Goal: Information Seeking & Learning: Learn about a topic

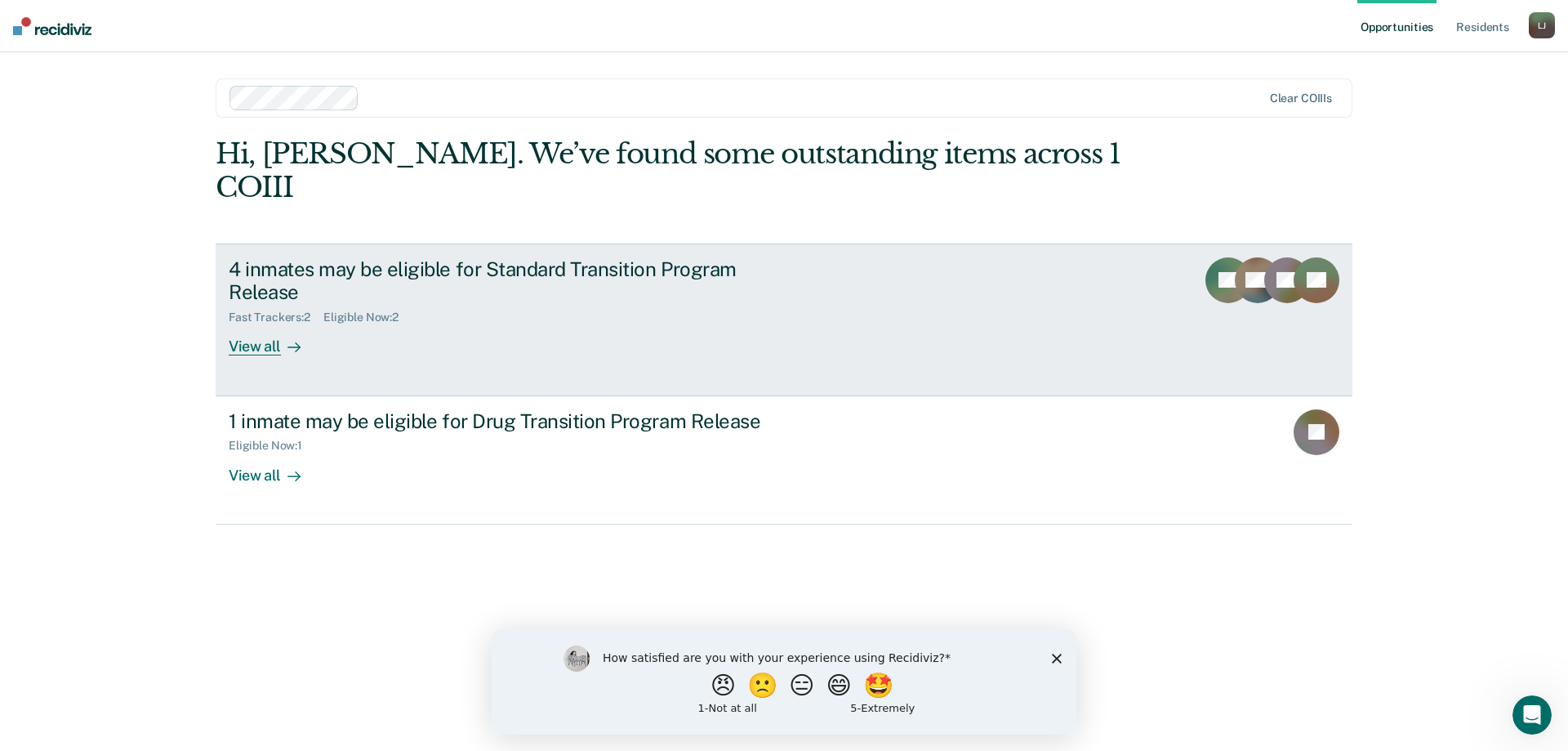
click at [520, 262] on div "4 inmates may be eligible for Standard Transition Program Release" at bounding box center [516, 280] width 574 height 48
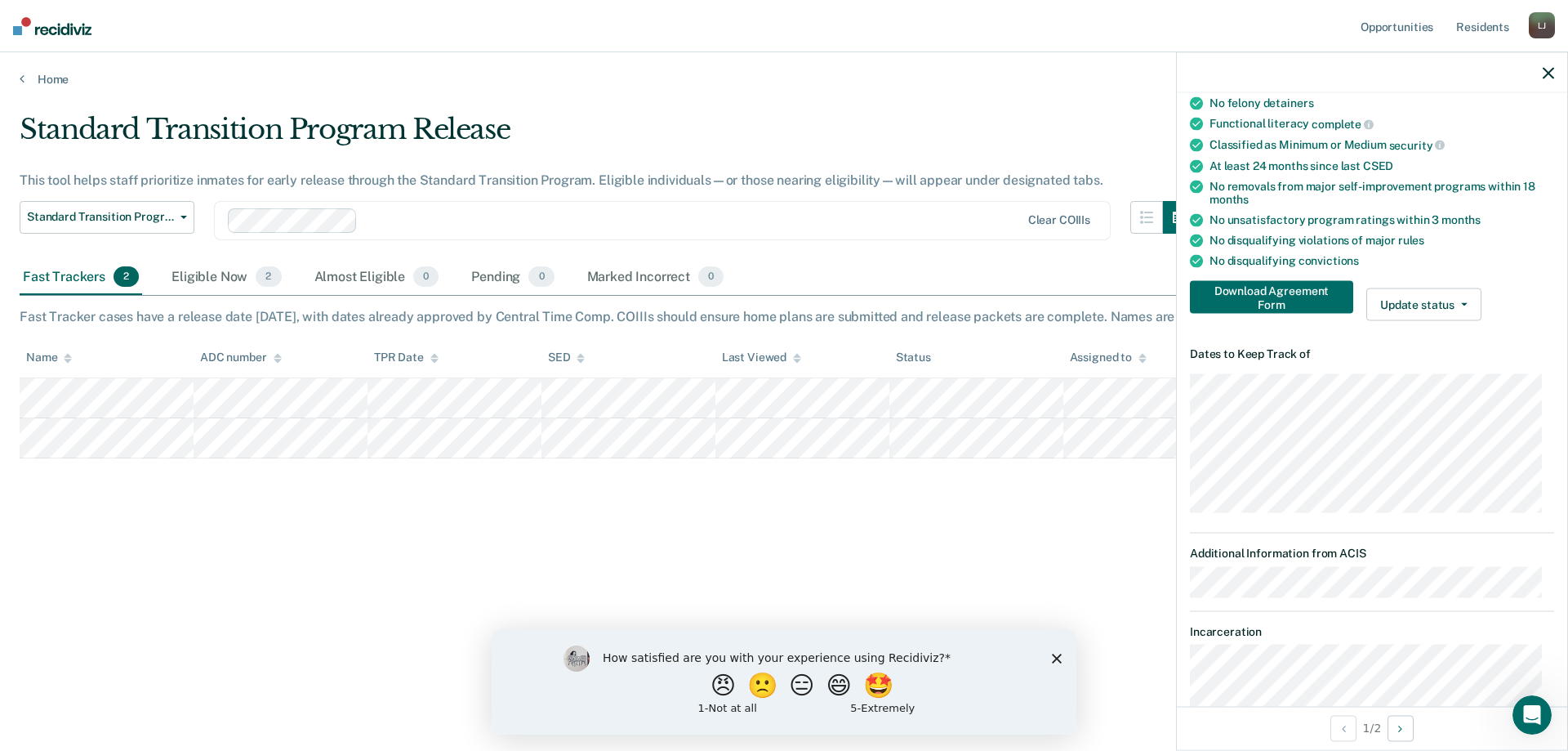
scroll to position [238, 0]
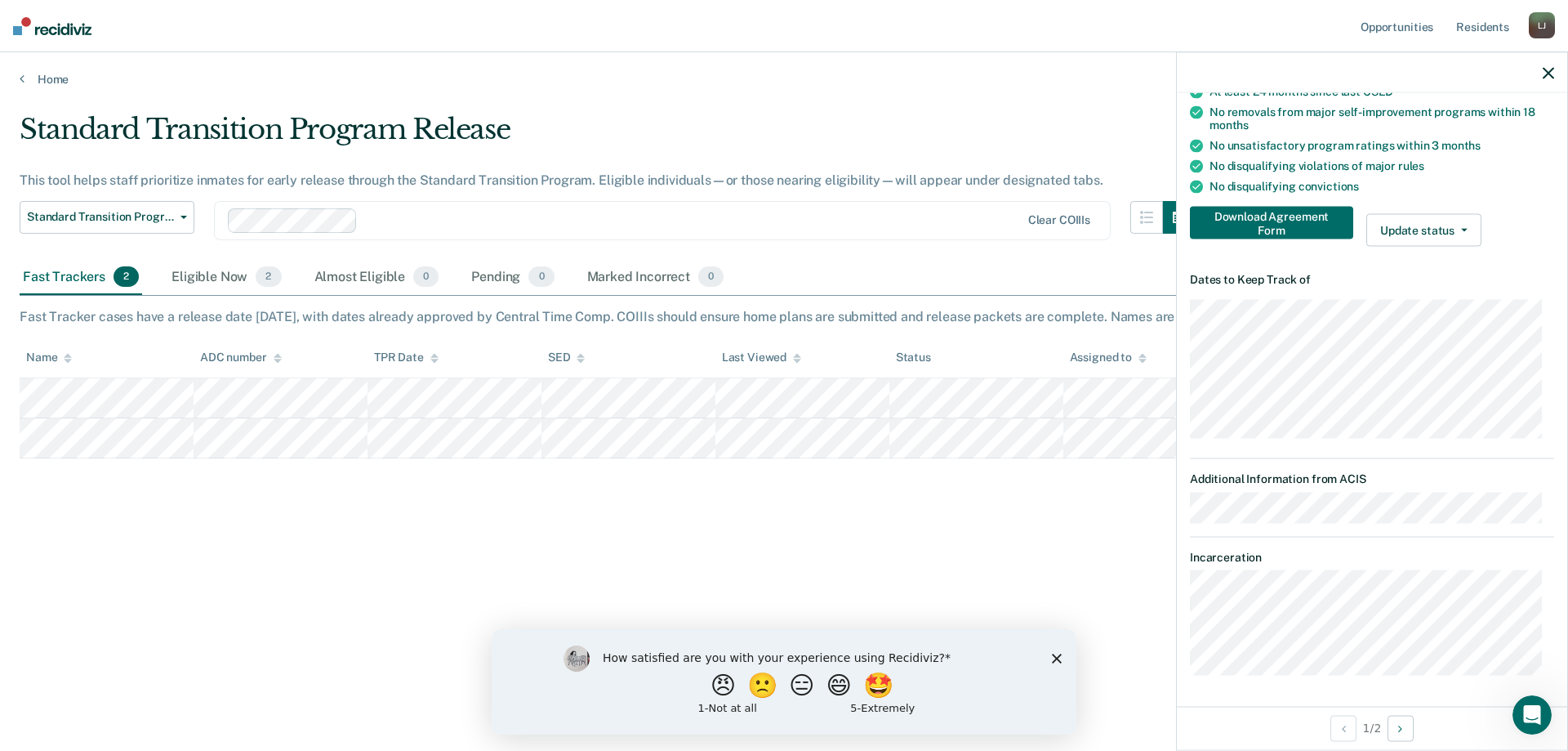
click at [1313, 479] on dt "Additional Information from ACIS" at bounding box center [1371, 479] width 364 height 14
click at [206, 281] on div "Eligible Now 2" at bounding box center [226, 278] width 116 height 36
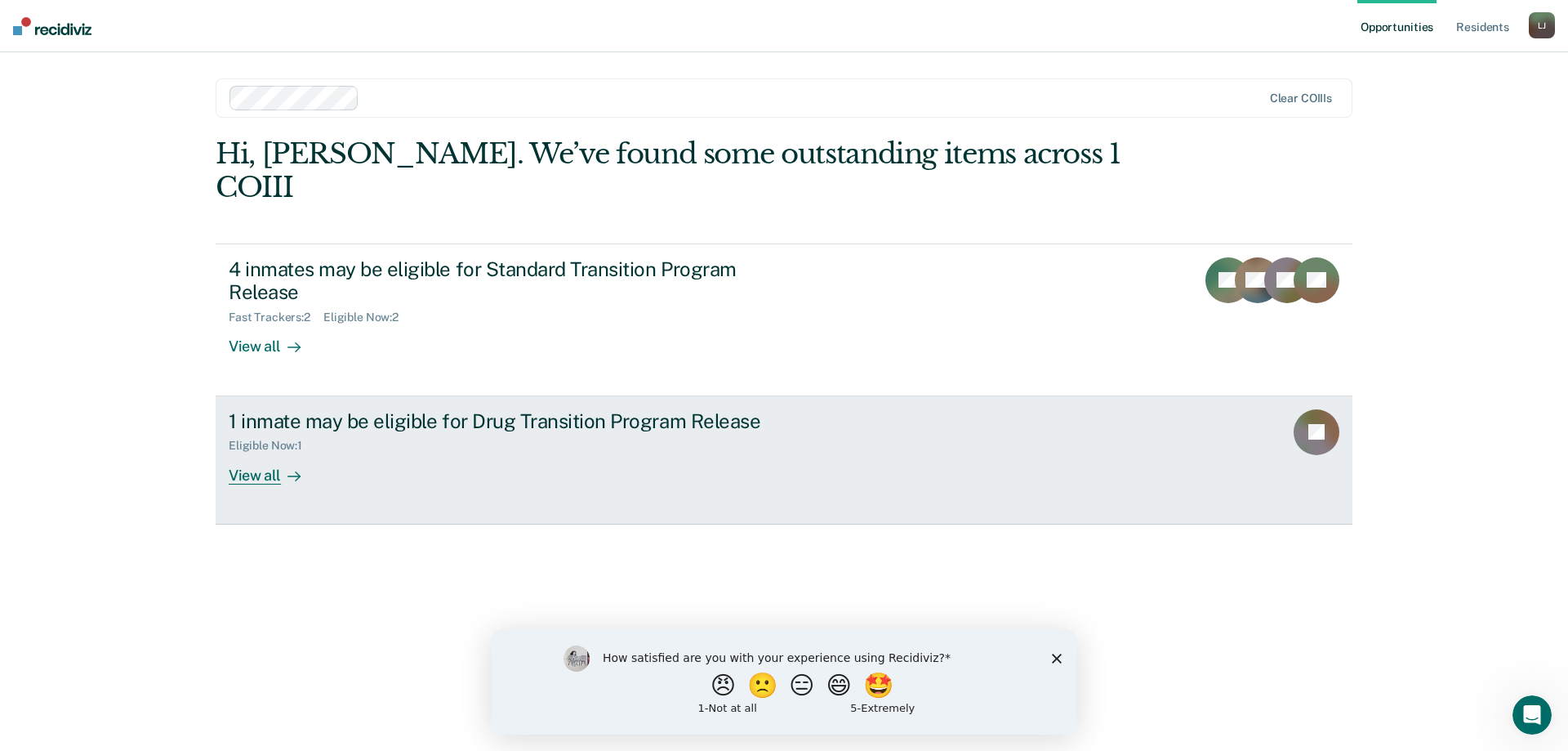
click at [436, 409] on div "1 inmate may be eligible for Drug Transition Program Release" at bounding box center [516, 420] width 574 height 23
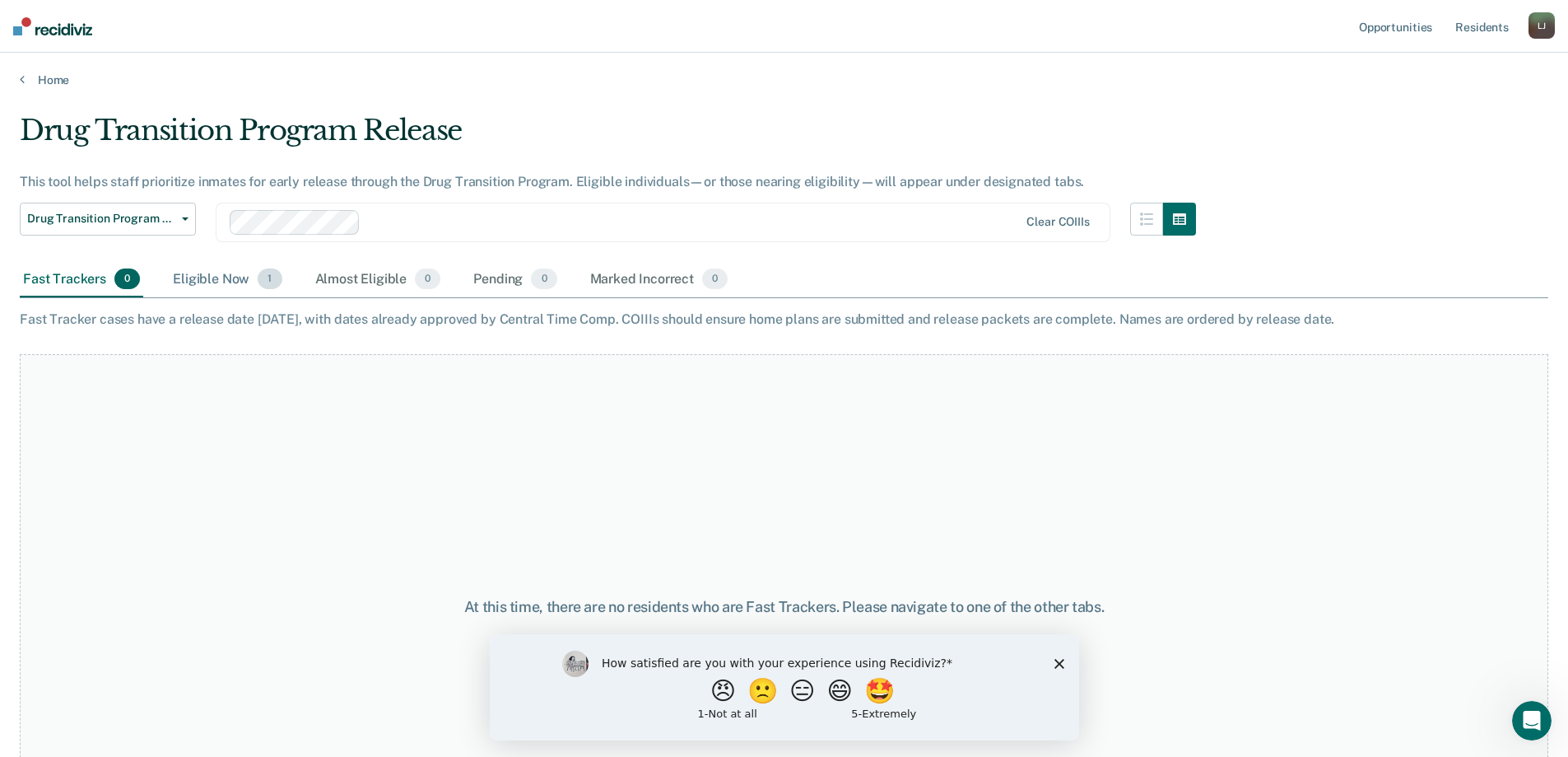
click at [208, 273] on div "Eligible Now 1" at bounding box center [227, 280] width 115 height 37
